Goal: Task Accomplishment & Management: Manage account settings

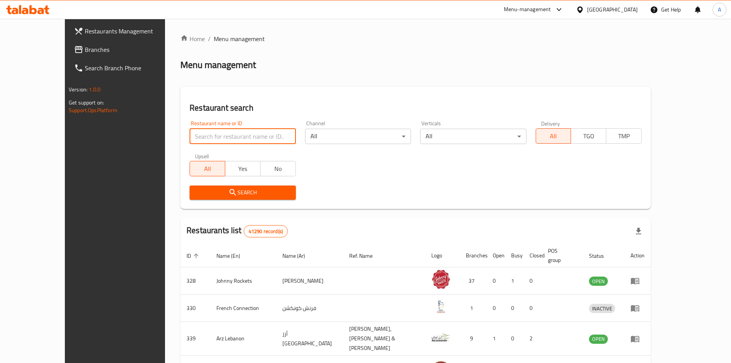
drag, startPoint x: 193, startPoint y: 139, endPoint x: 290, endPoint y: 109, distance: 102.2
click at [193, 139] on input "search" at bounding box center [243, 136] width 106 height 15
paste input "VEKO COFFEE"
type input "VEKO COFFEE"
click button "Search" at bounding box center [243, 192] width 106 height 14
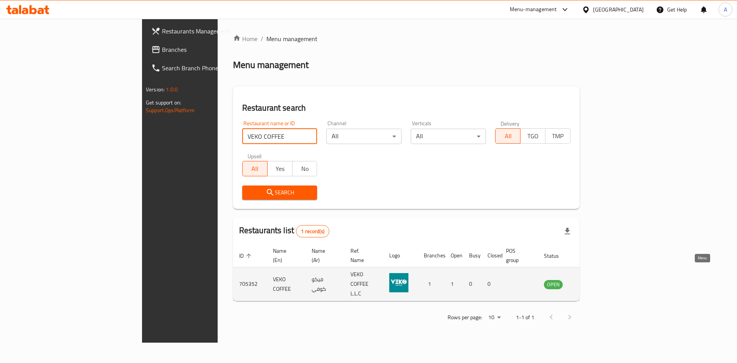
click at [593, 281] on icon "enhanced table" at bounding box center [588, 284] width 8 height 7
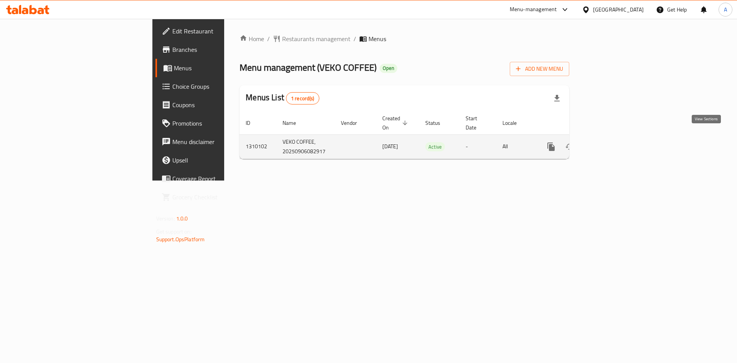
click at [616, 143] on link "enhanced table" at bounding box center [606, 146] width 18 height 18
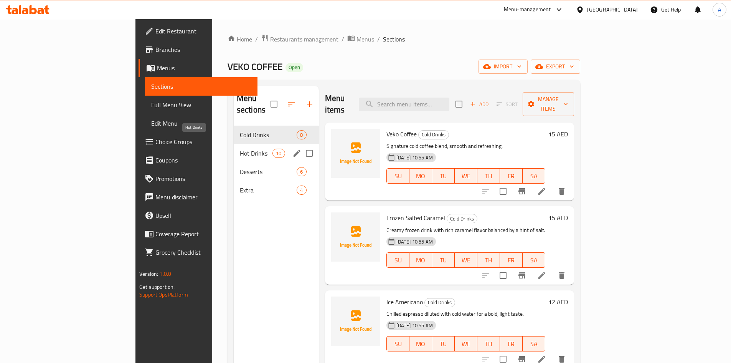
click at [240, 149] on span "Hot Drinks" at bounding box center [256, 153] width 33 height 9
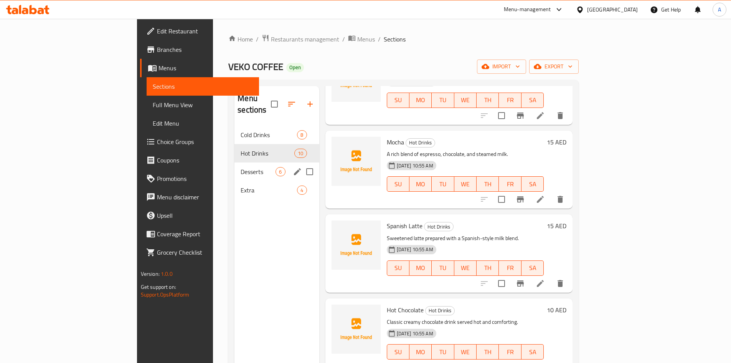
click at [241, 167] on span "Desserts" at bounding box center [258, 171] width 35 height 9
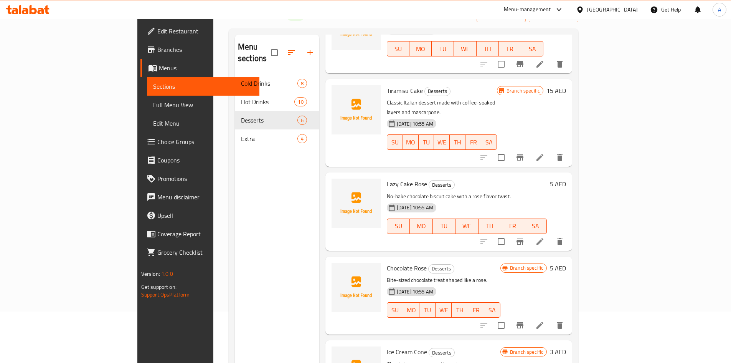
scroll to position [107, 0]
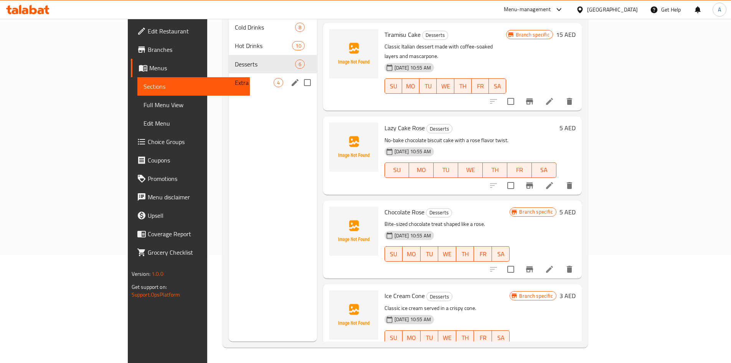
click at [235, 78] on span "Extra" at bounding box center [254, 82] width 39 height 9
